Goal: Transaction & Acquisition: Purchase product/service

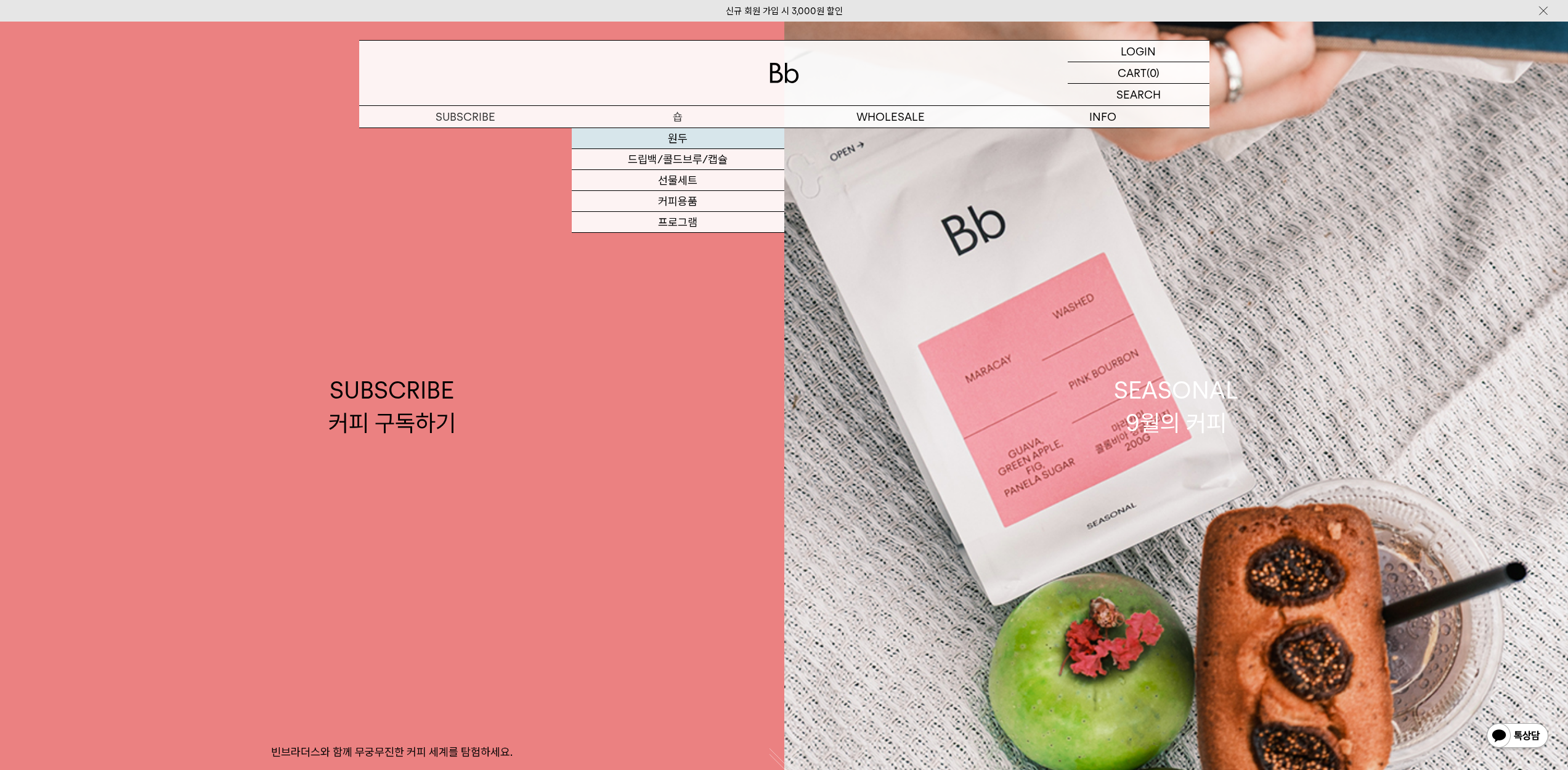
click at [667, 135] on link "원두" at bounding box center [678, 138] width 212 height 21
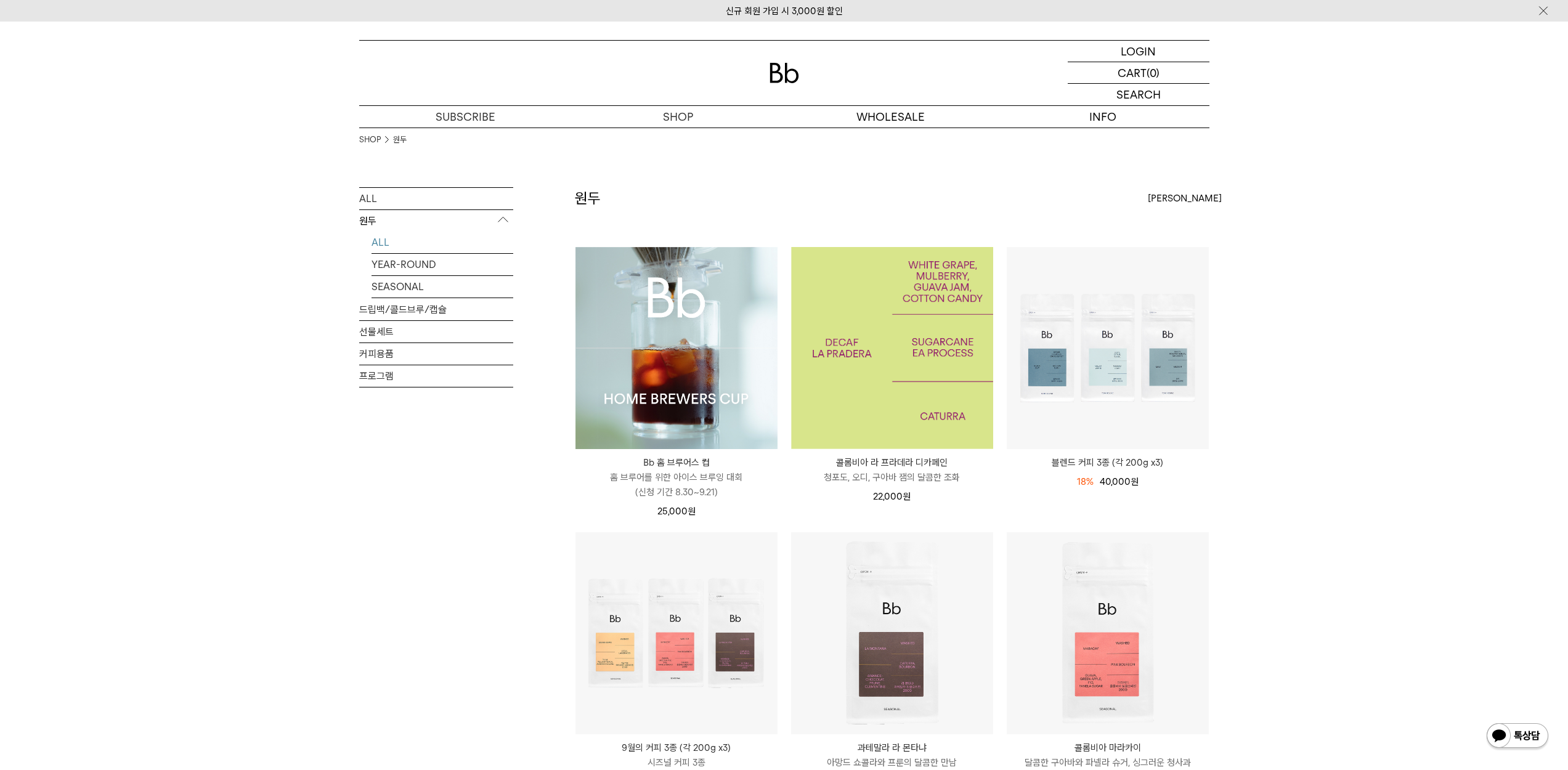
click at [857, 350] on img at bounding box center [892, 348] width 202 height 202
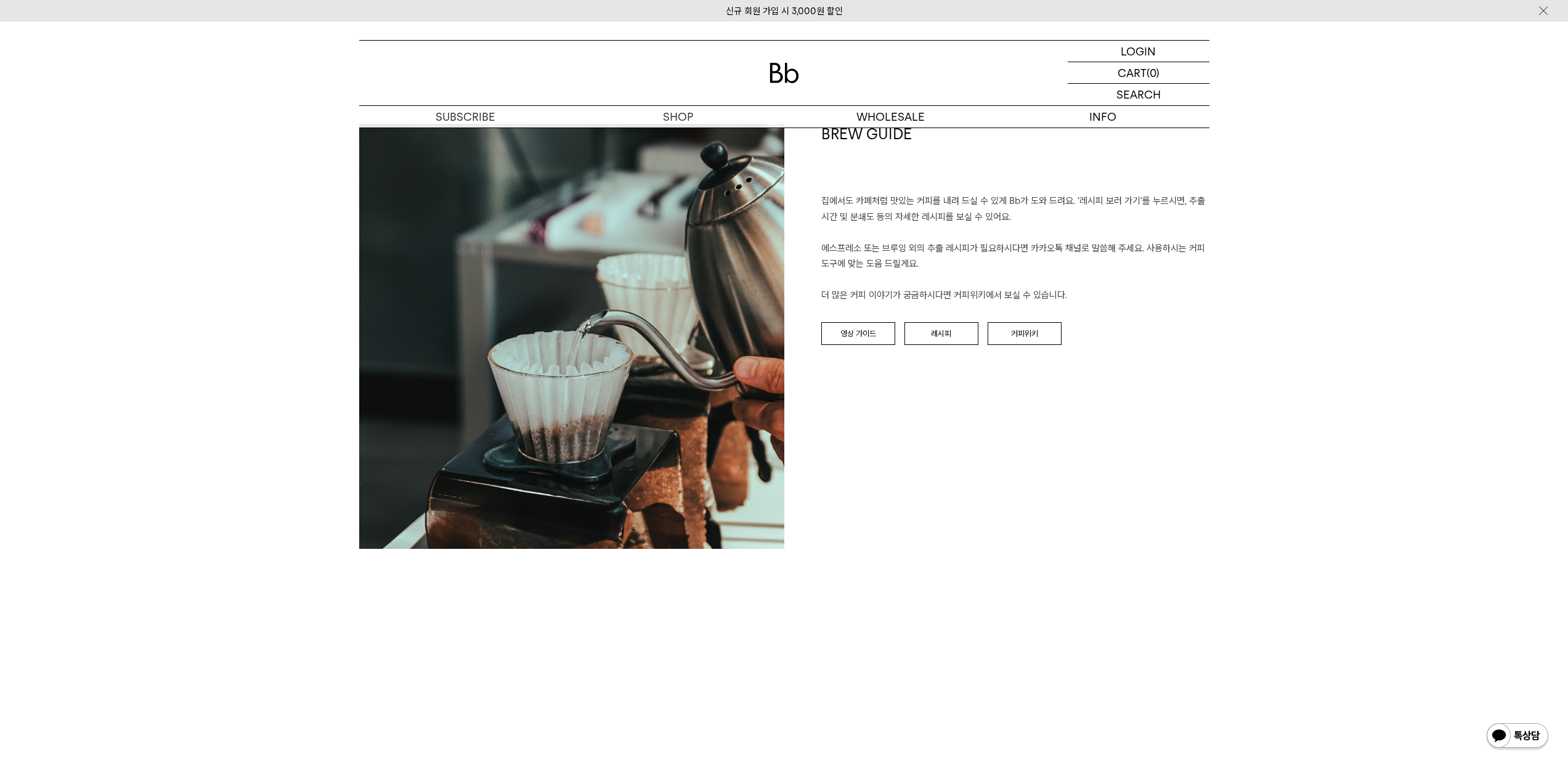
scroll to position [1453, 0]
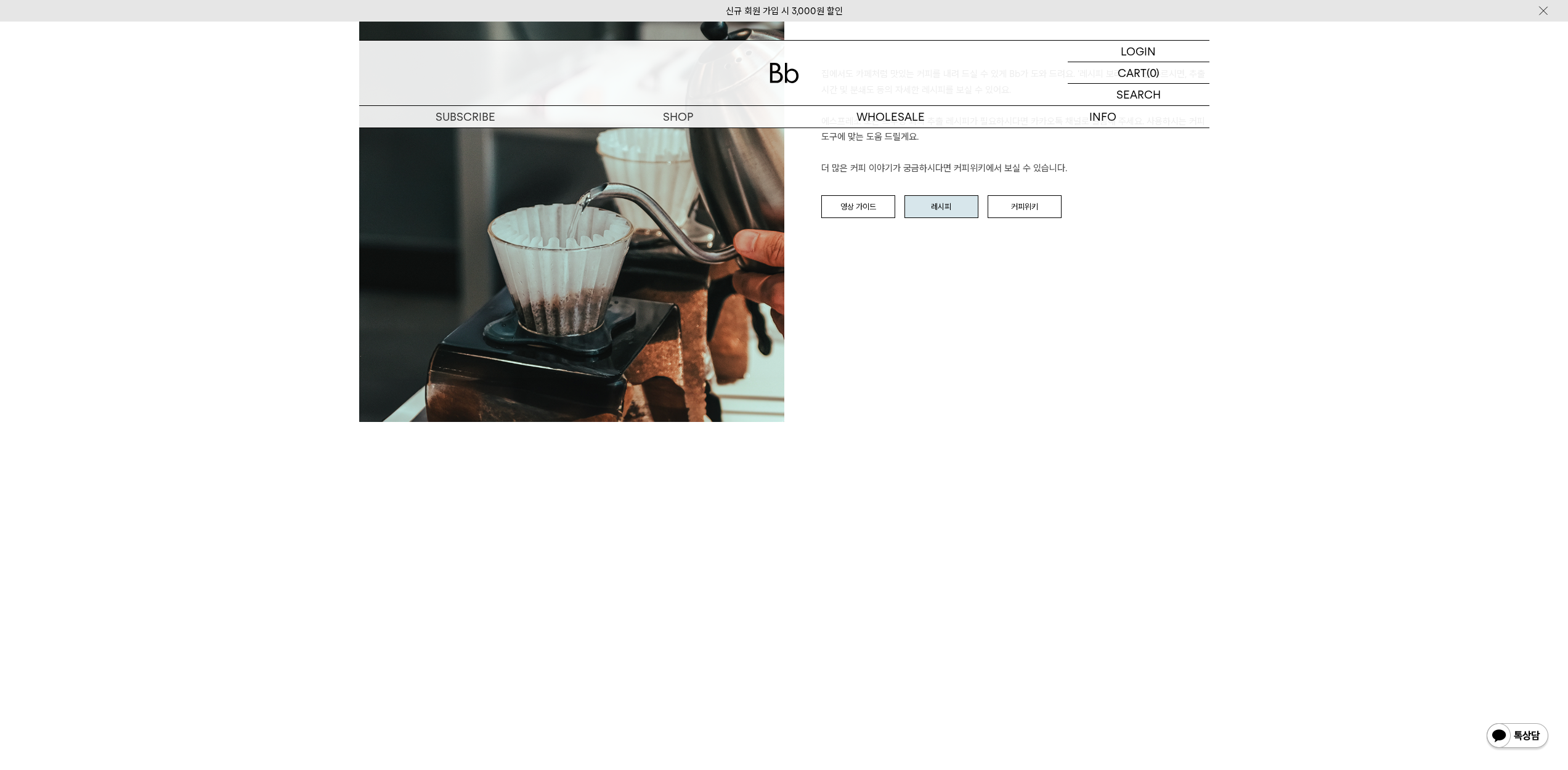
click at [947, 210] on link "레시피" at bounding box center [941, 207] width 74 height 24
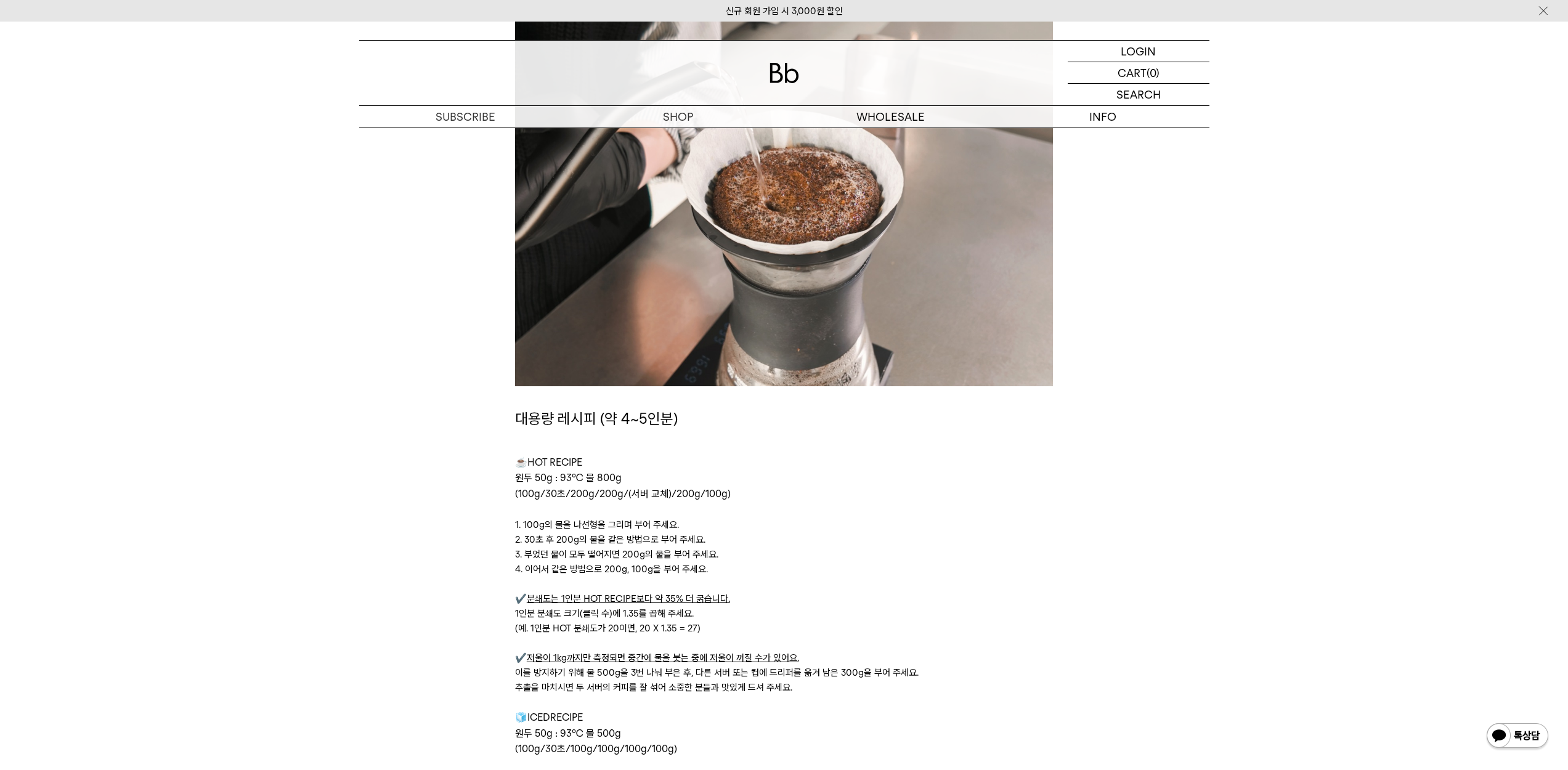
scroll to position [3827, 0]
